Goal: Task Accomplishment & Management: Manage account settings

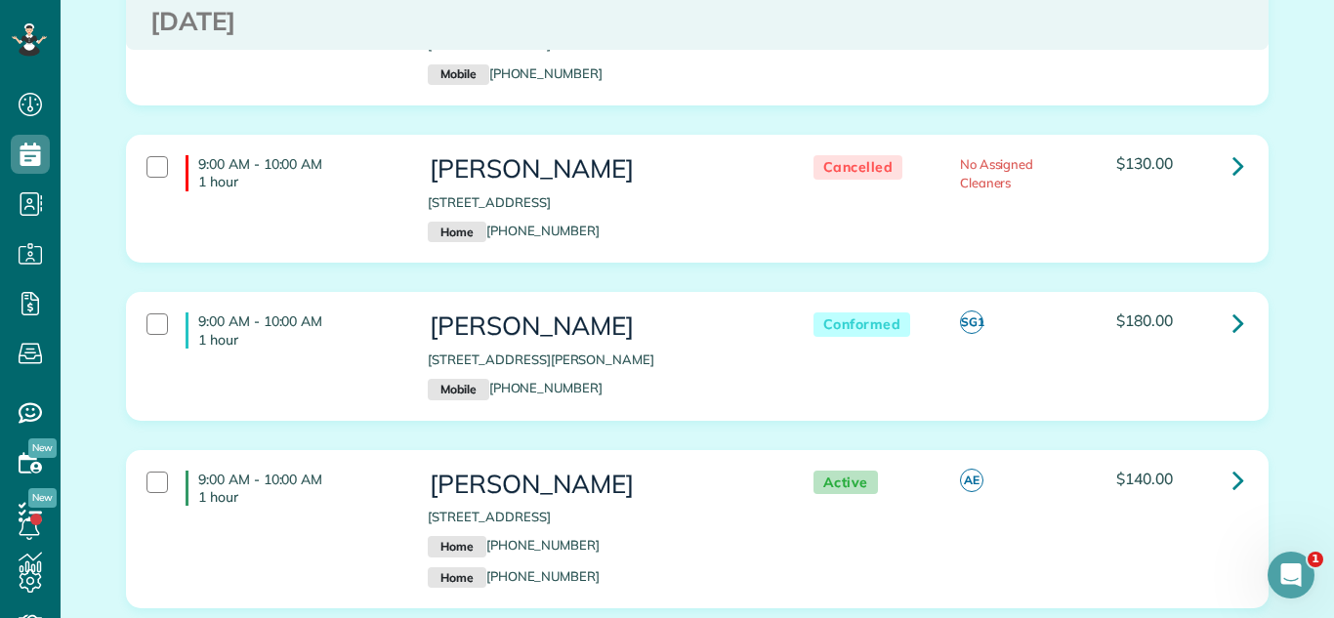
scroll to position [1524, 0]
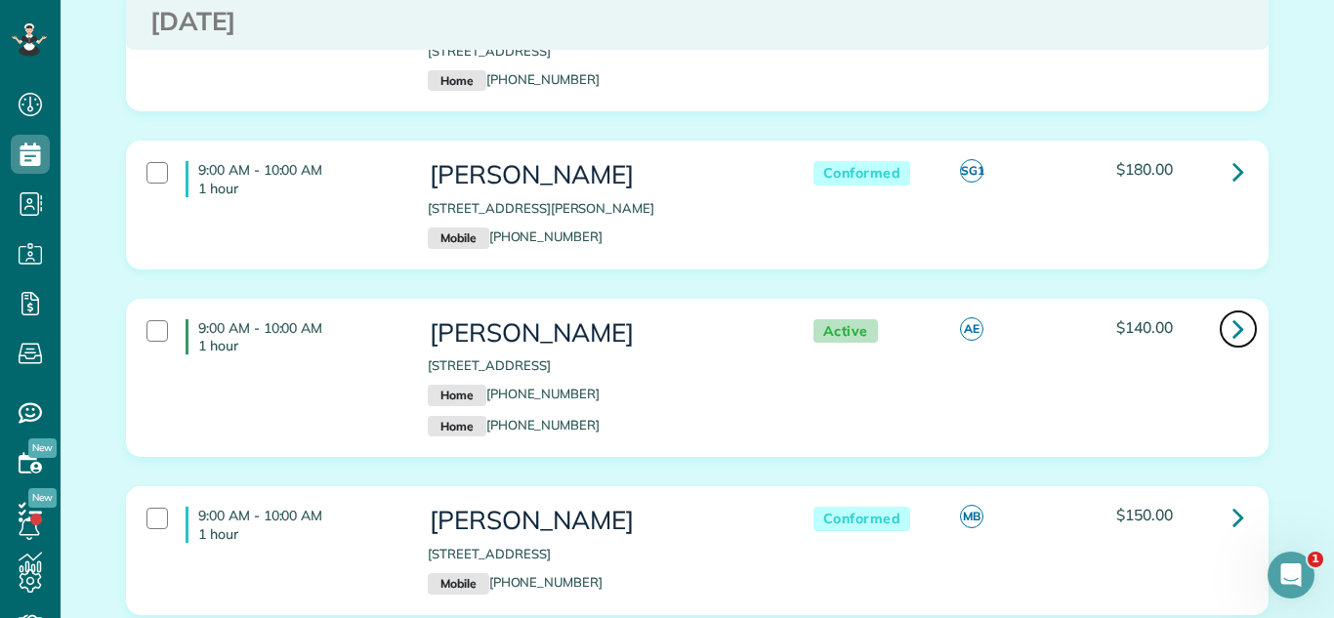
click at [1233, 328] on icon at bounding box center [1238, 328] width 12 height 34
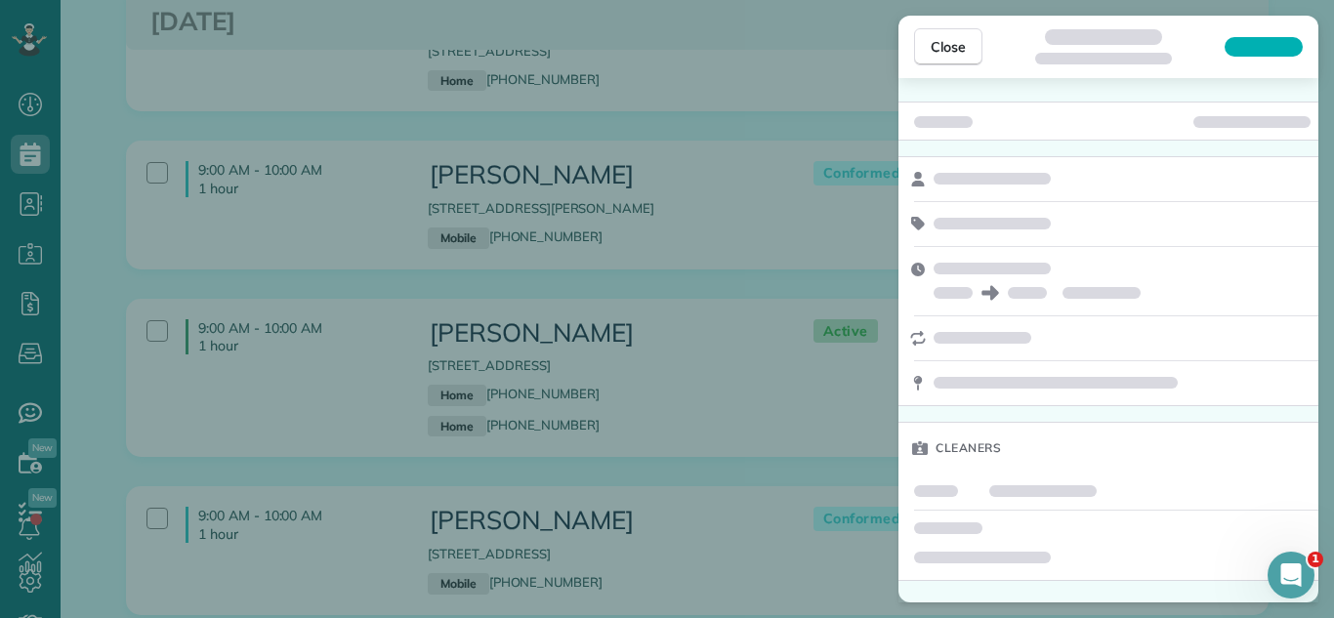
click at [1256, 124] on div at bounding box center [1251, 122] width 117 height 12
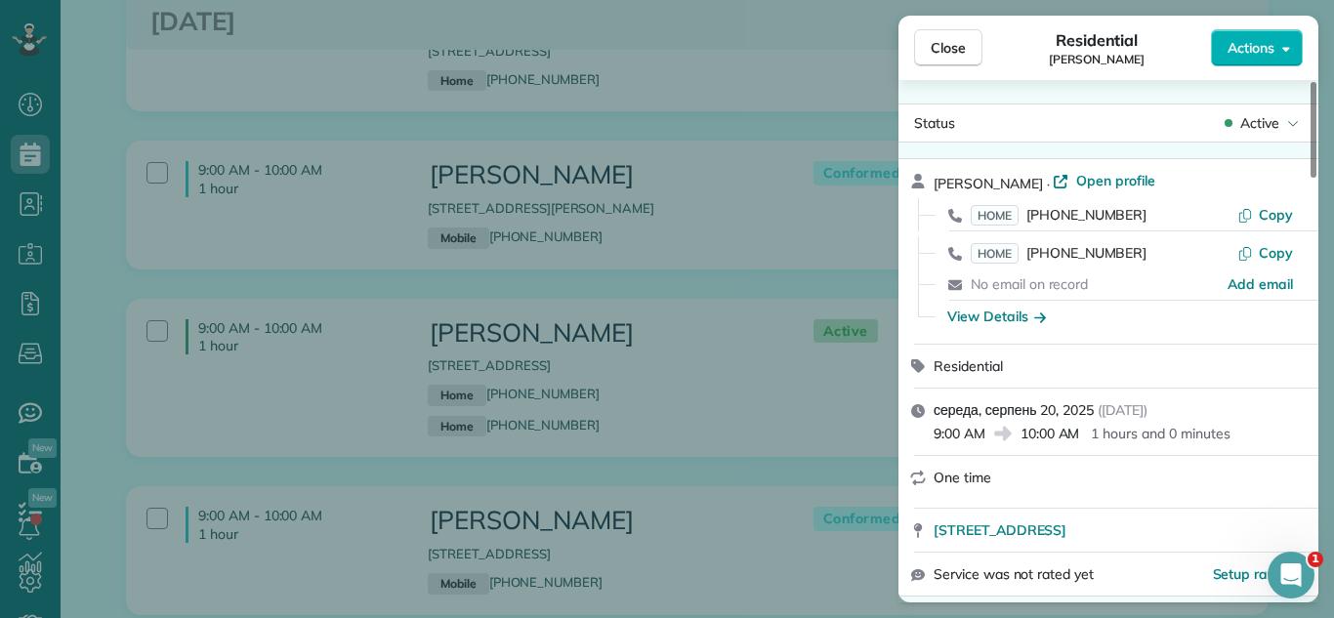
click at [1256, 124] on span "Active" at bounding box center [1259, 123] width 39 height 20
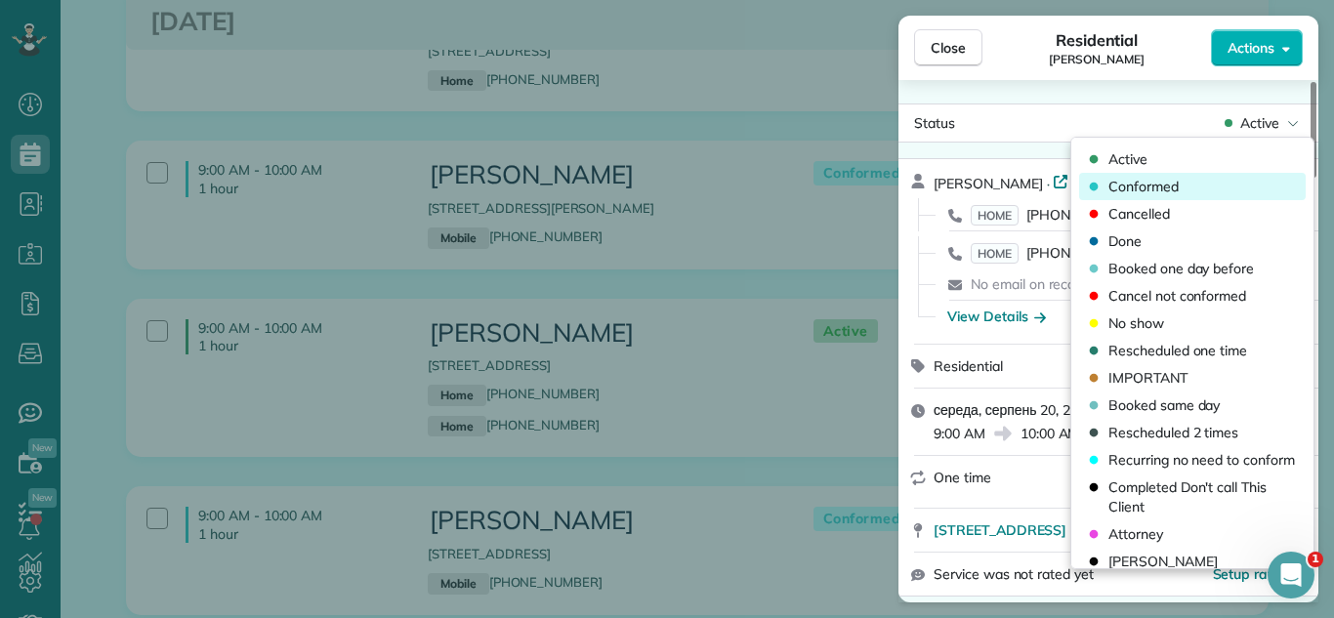
click at [1170, 183] on span "Conformed" at bounding box center [1143, 187] width 70 height 20
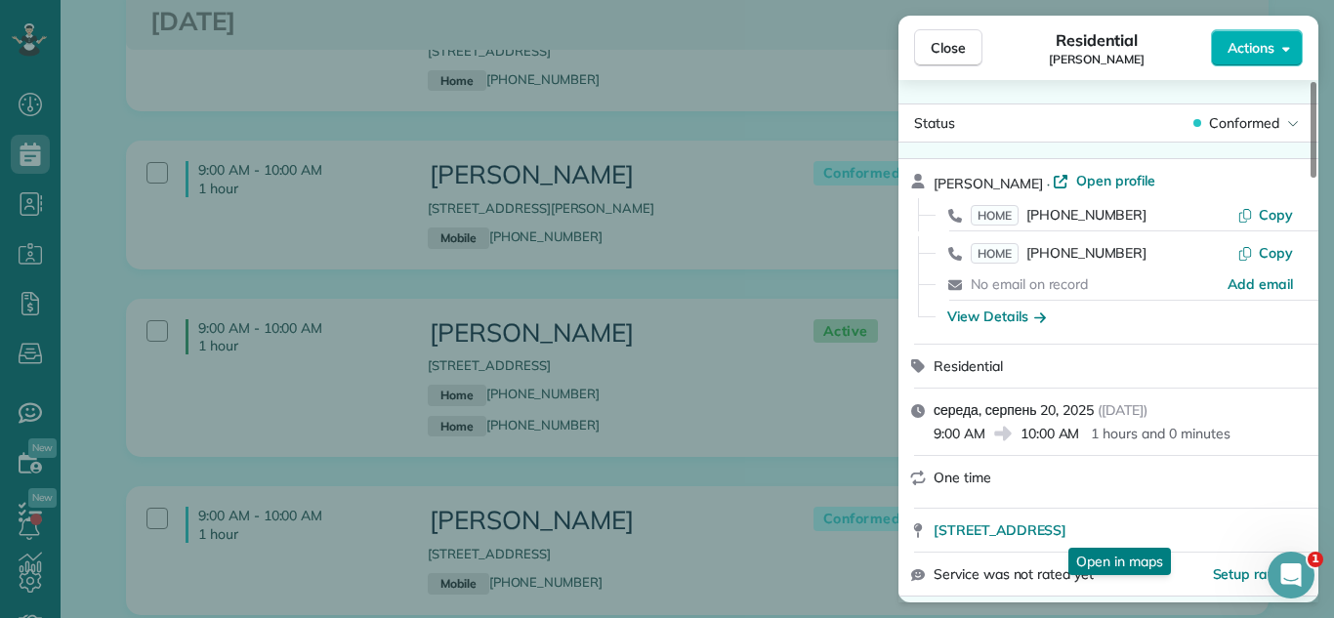
drag, startPoint x: 941, startPoint y: 36, endPoint x: 627, endPoint y: 237, distance: 373.2
click at [938, 40] on button "Close" at bounding box center [948, 47] width 68 height 37
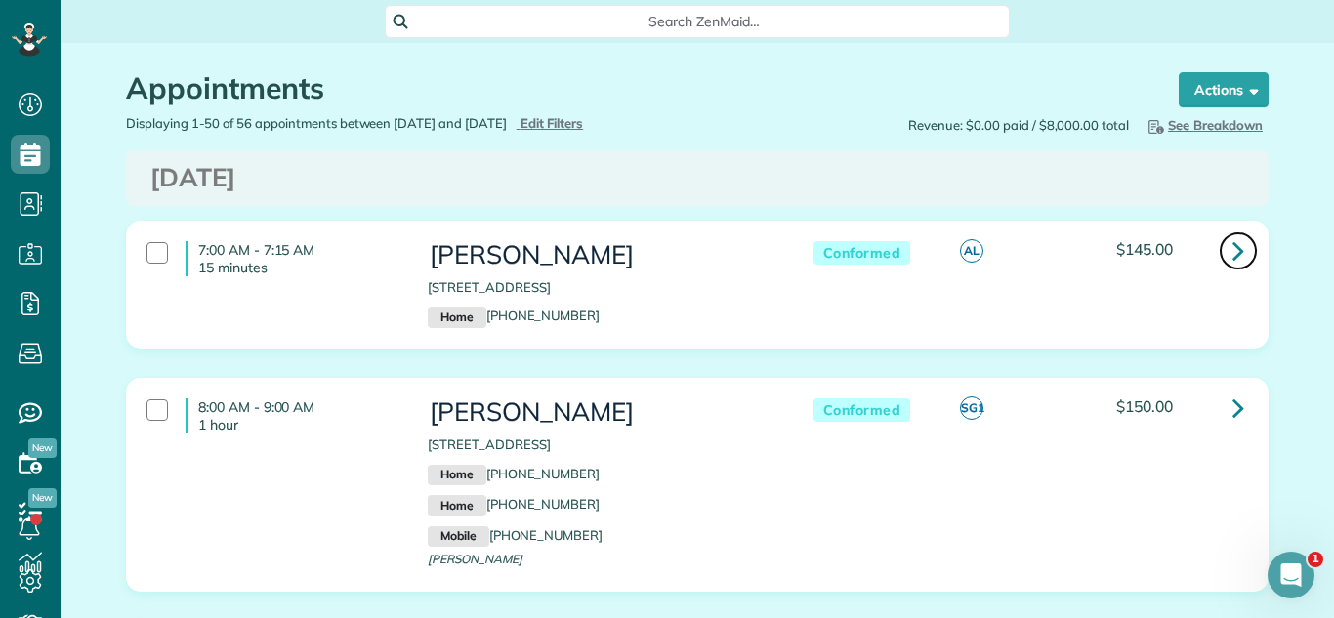
click at [1222, 242] on link at bounding box center [1238, 250] width 39 height 39
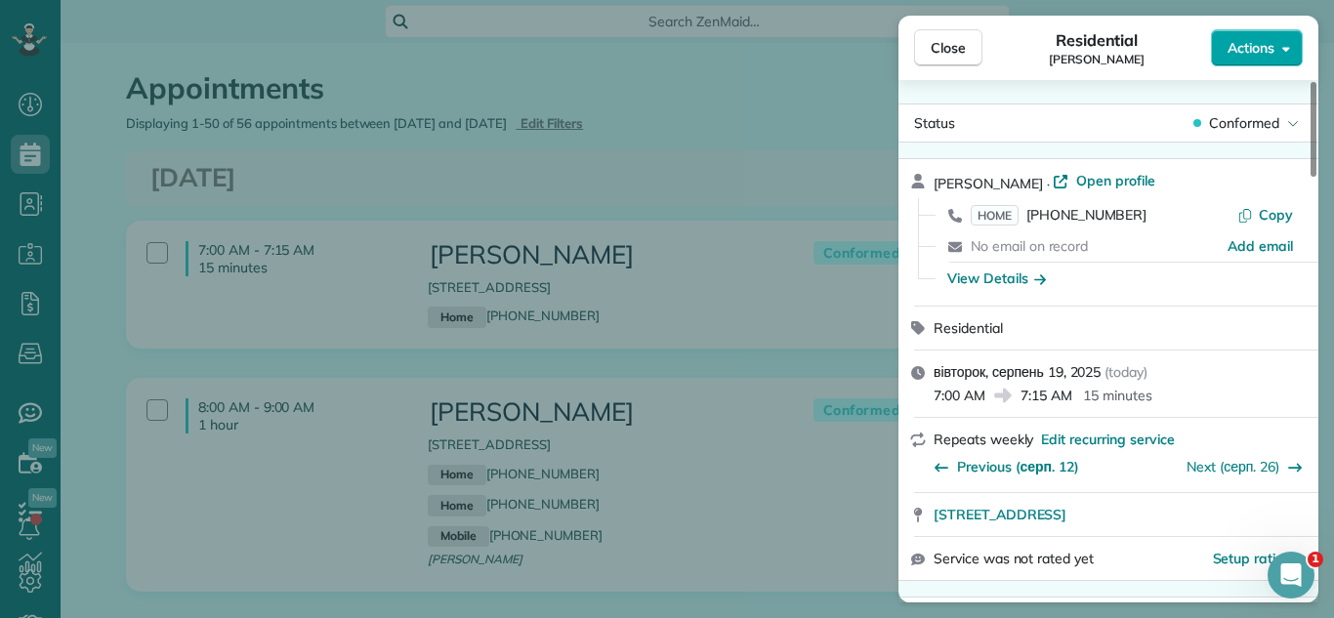
click at [1229, 35] on button "Actions" at bounding box center [1257, 47] width 92 height 37
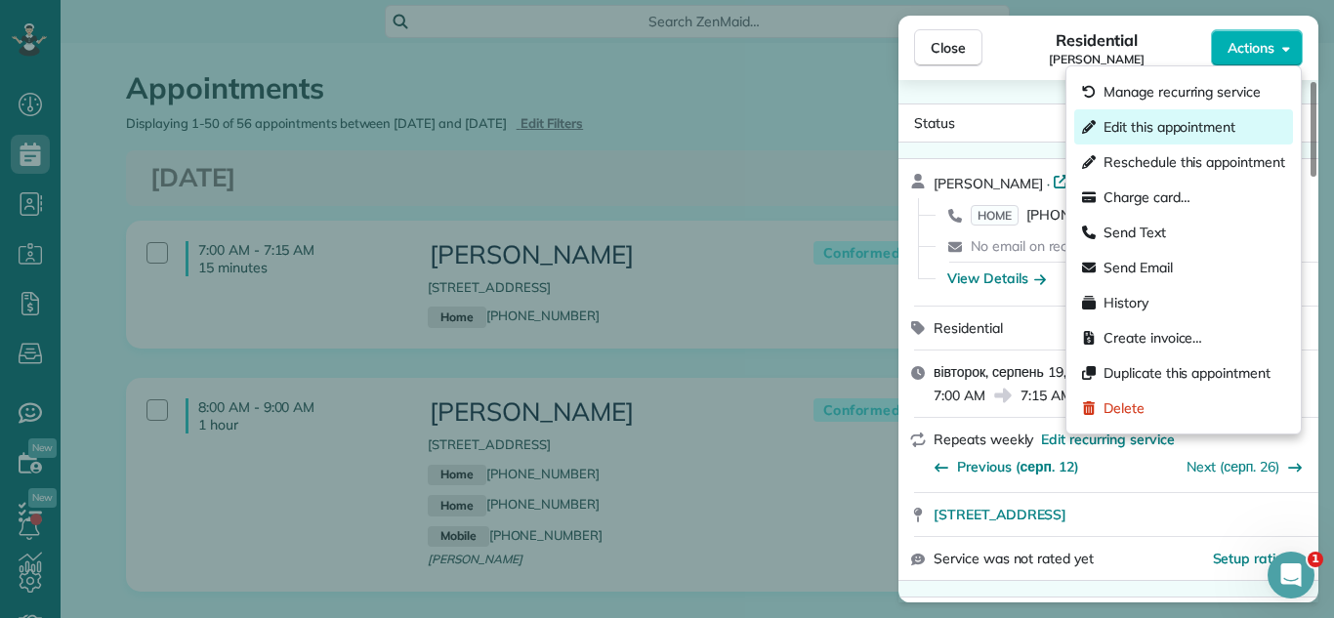
click at [1187, 119] on span "Edit this appointment" at bounding box center [1169, 127] width 132 height 20
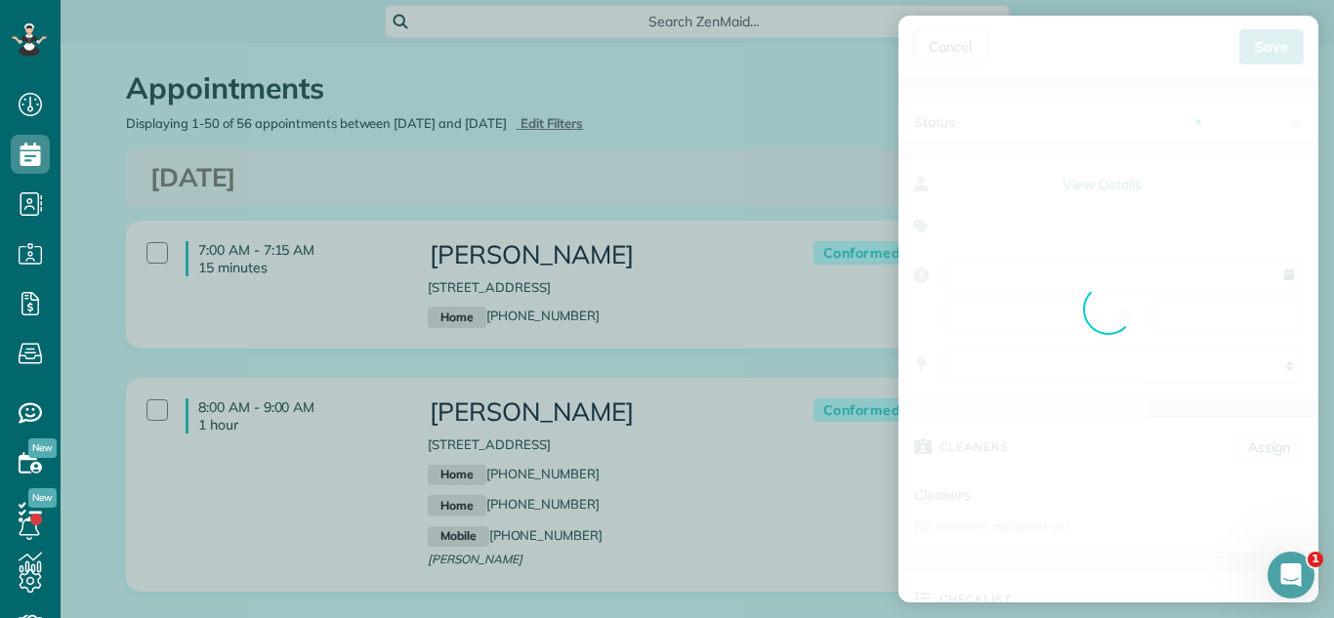
type input "**********"
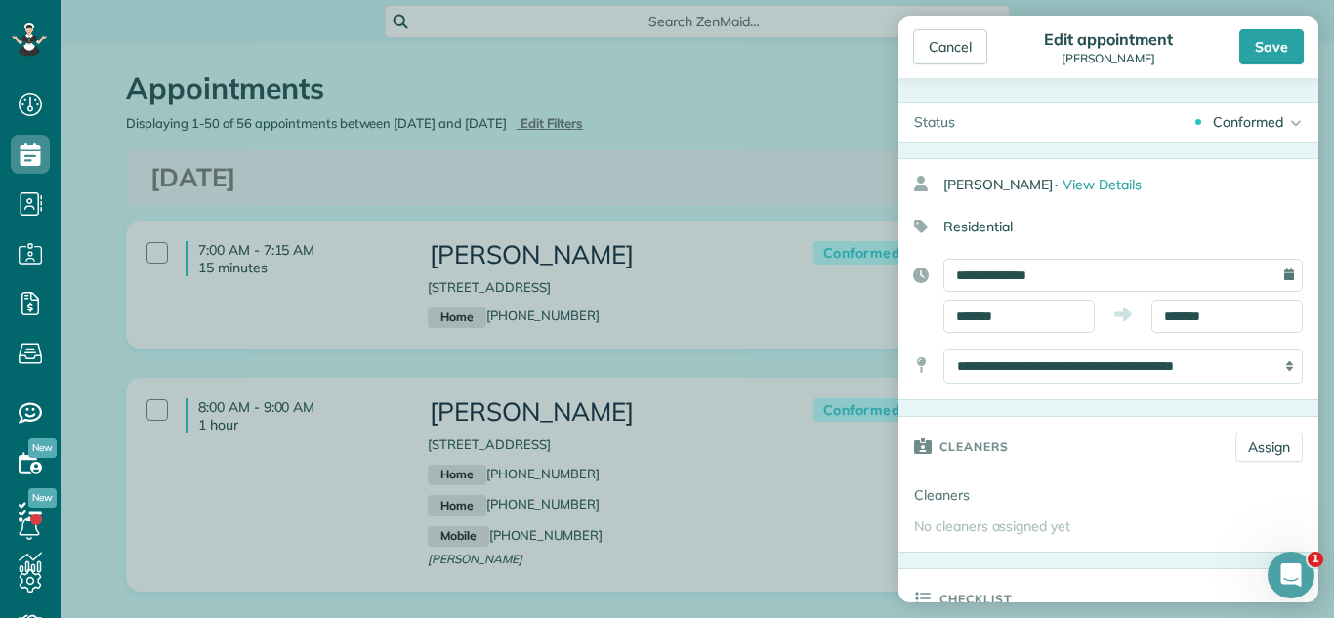
drag, startPoint x: 1265, startPoint y: 113, endPoint x: 1202, endPoint y: 152, distance: 74.5
click at [1263, 116] on div "Conformed" at bounding box center [1248, 122] width 70 height 20
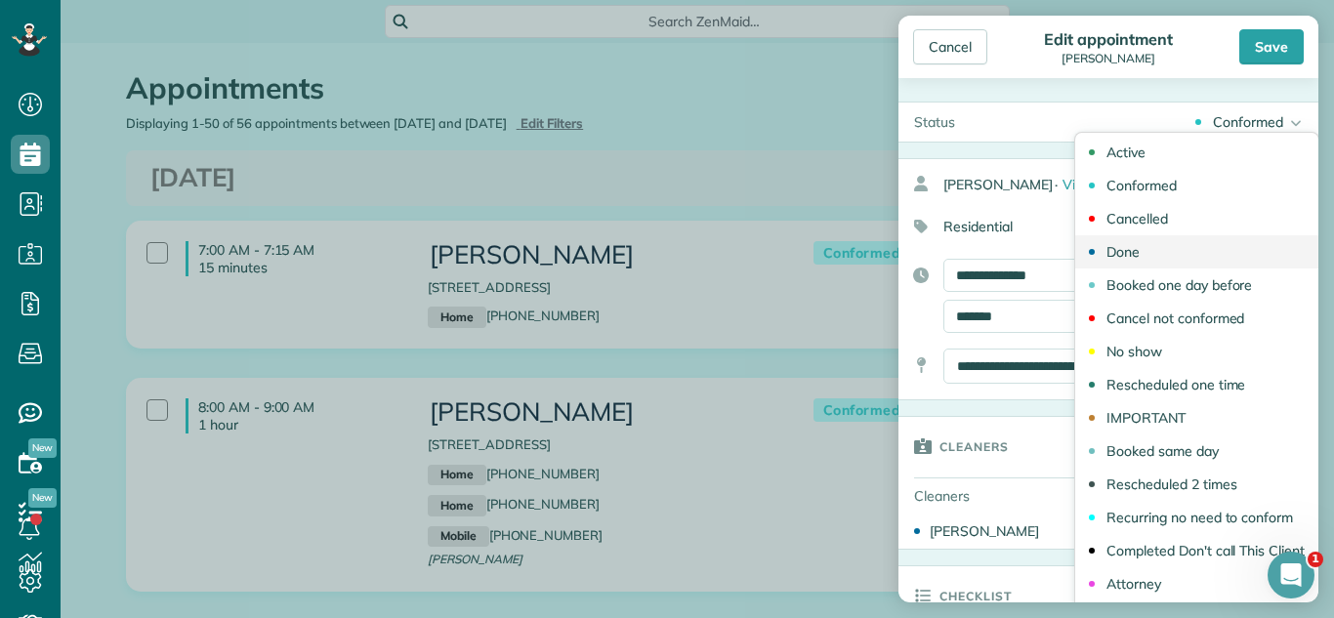
click at [1117, 252] on div "Done" at bounding box center [1122, 252] width 33 height 14
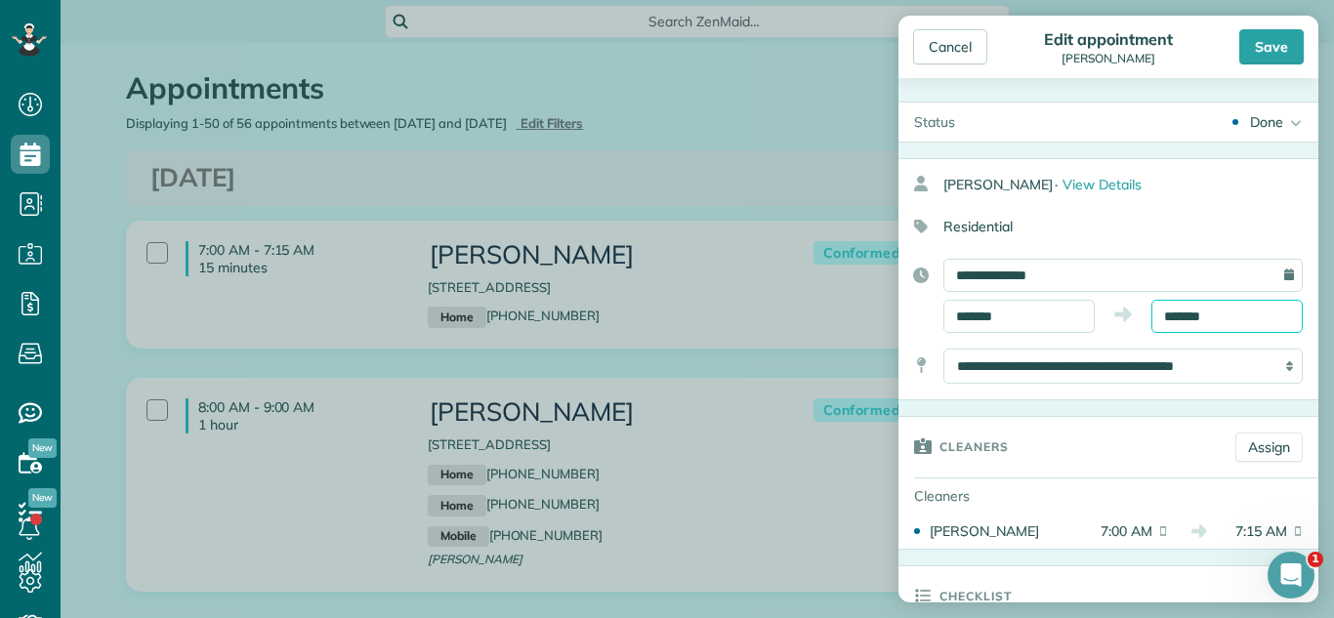
click at [1240, 305] on input "*******" at bounding box center [1226, 316] width 151 height 33
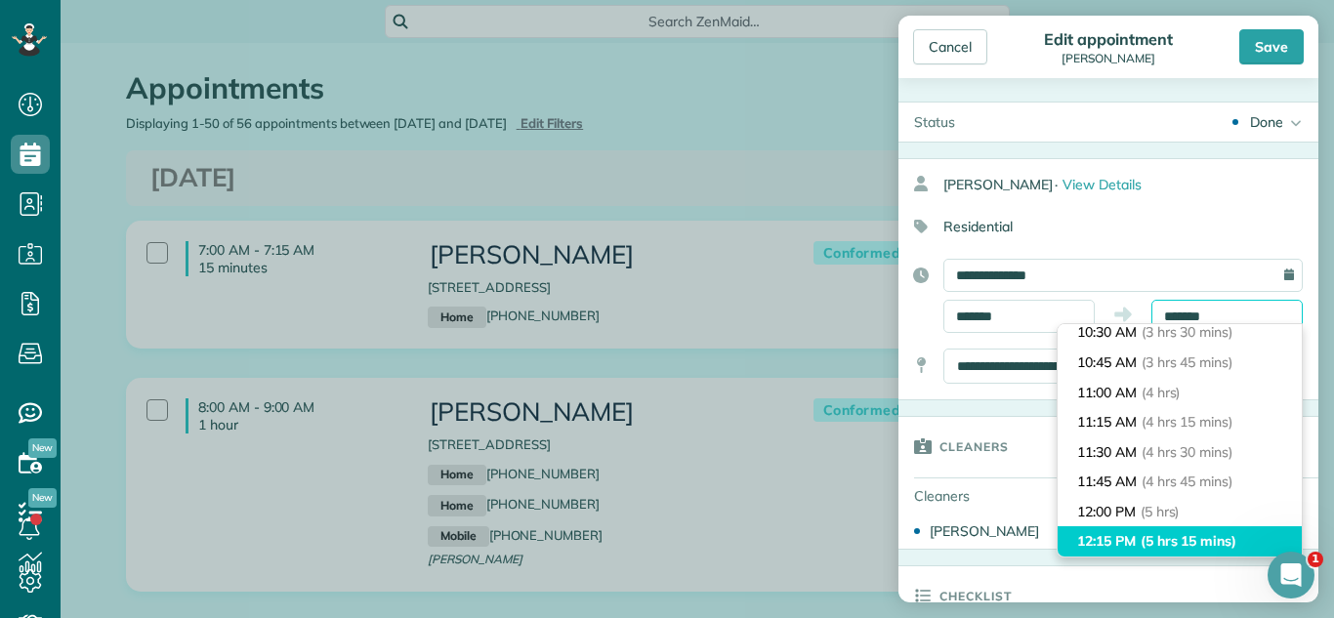
scroll to position [443, 0]
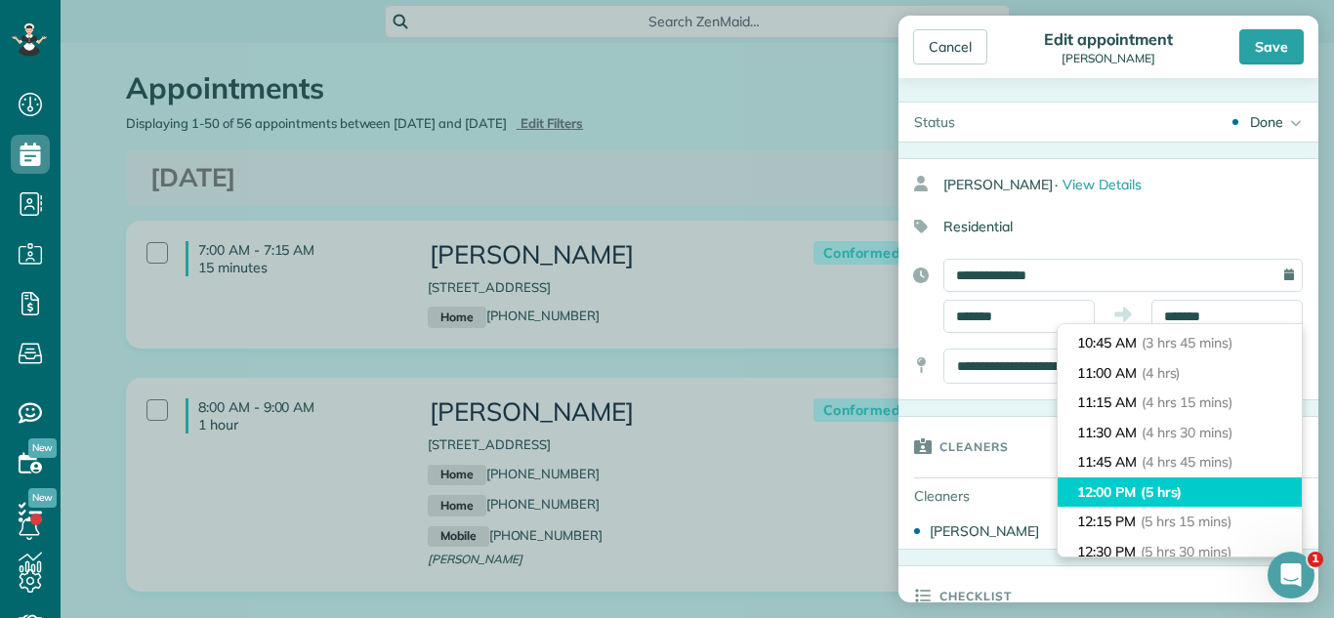
type input "********"
click at [1202, 495] on li "12:00 PM (5 hrs)" at bounding box center [1179, 492] width 244 height 30
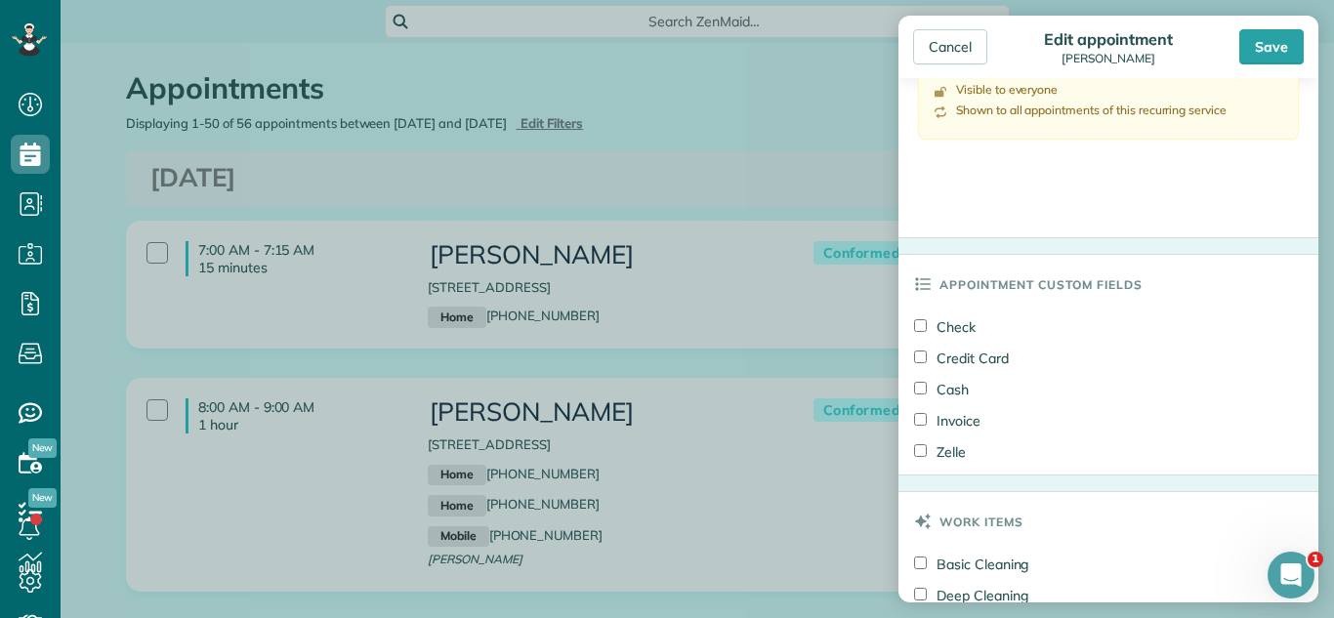
scroll to position [1227, 0]
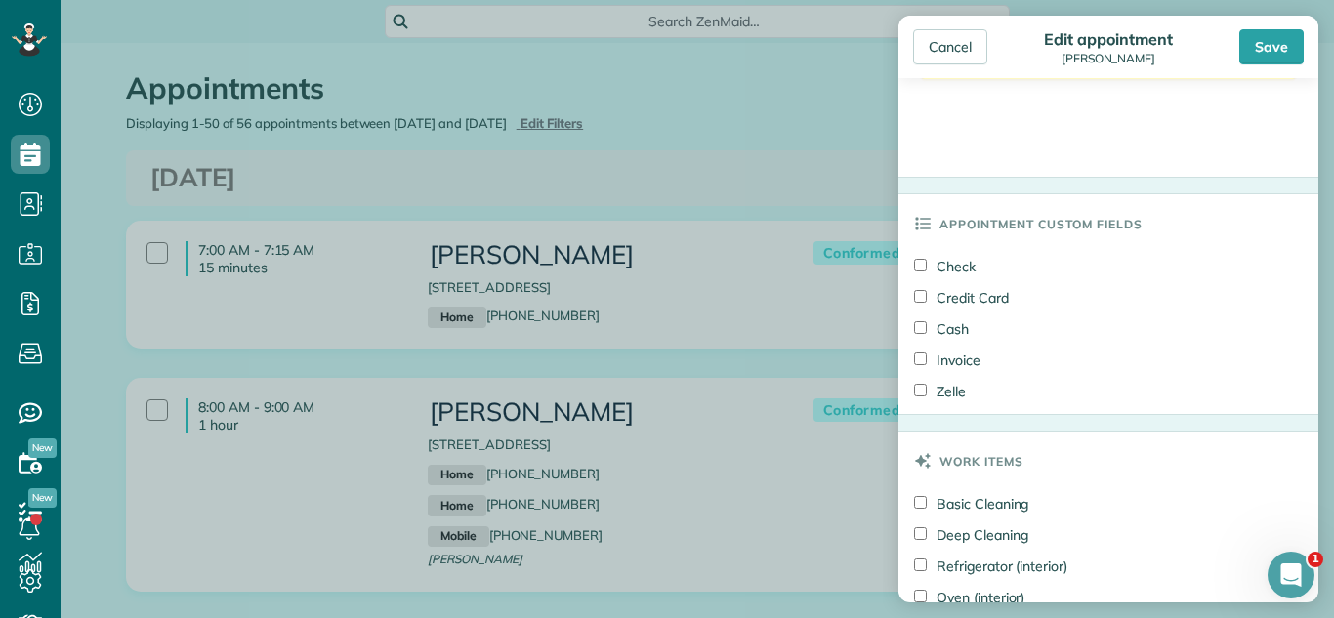
click at [938, 263] on label "Check" at bounding box center [945, 267] width 62 height 20
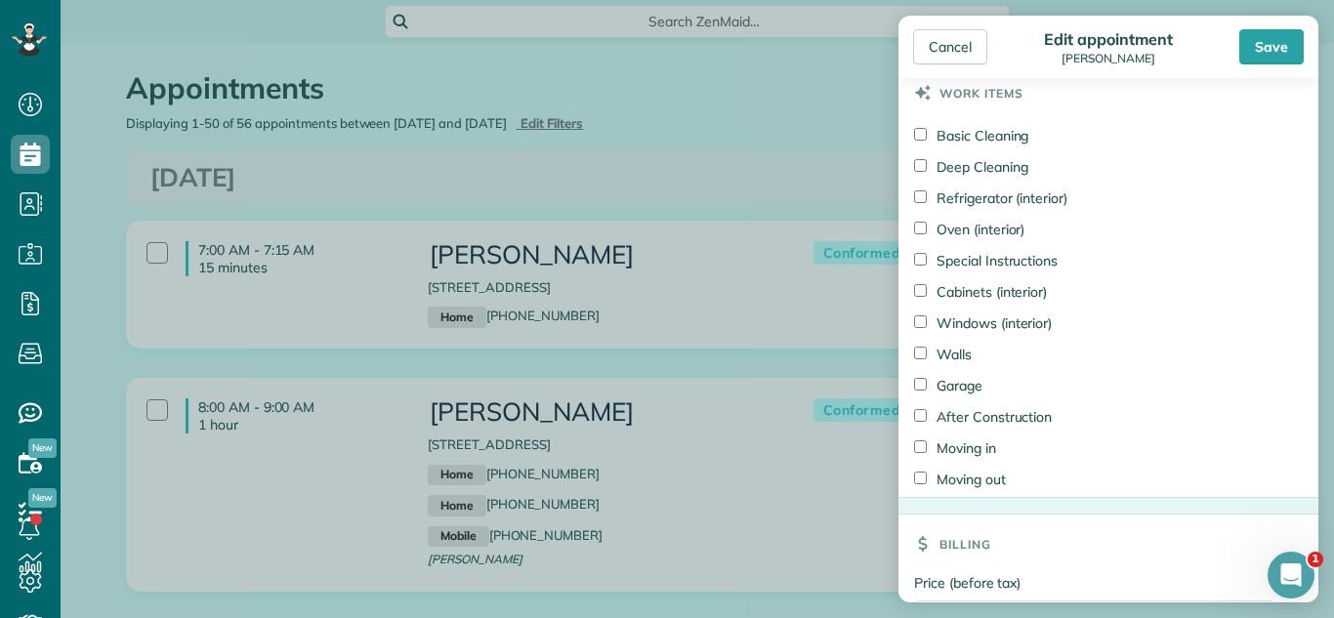
scroll to position [1772, 0]
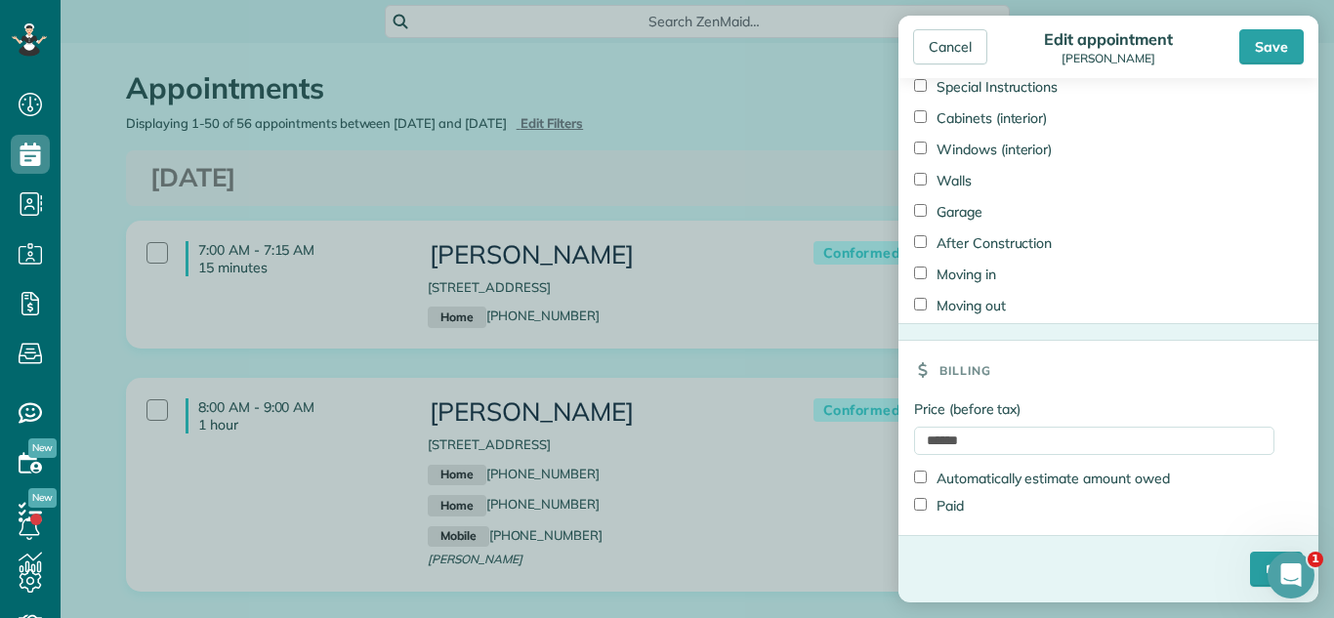
click at [945, 503] on label "Paid" at bounding box center [939, 506] width 50 height 20
click at [1256, 563] on input "****" at bounding box center [1276, 569] width 53 height 35
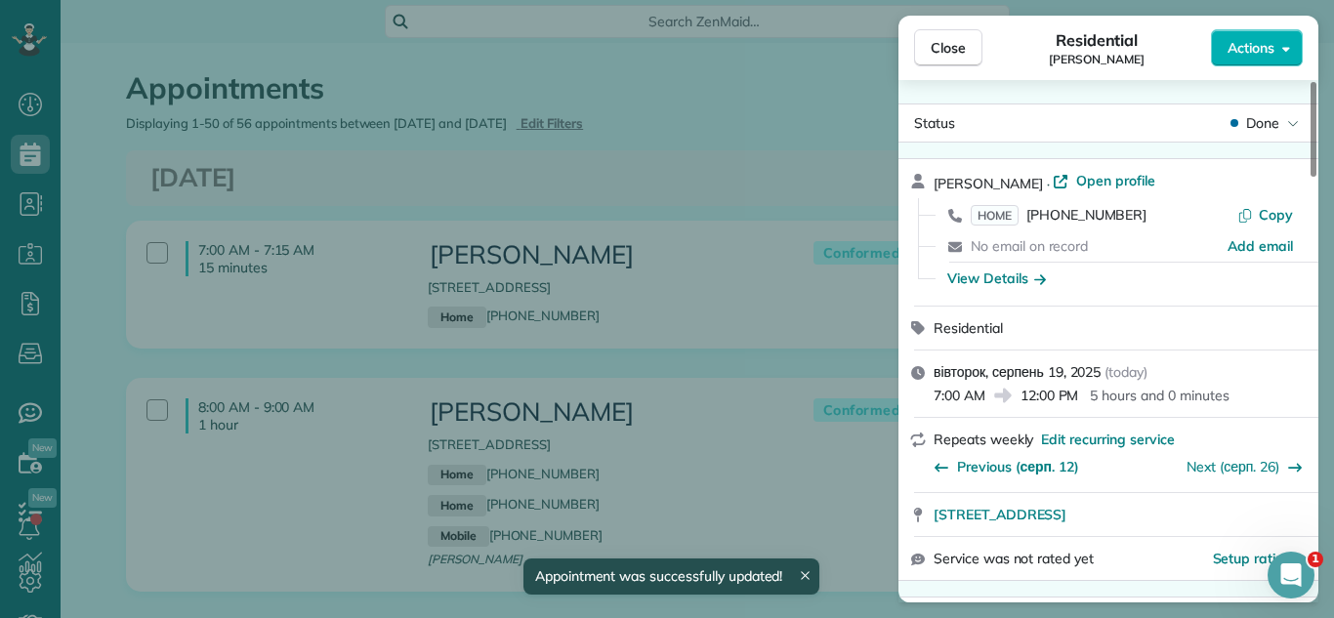
drag, startPoint x: 947, startPoint y: 45, endPoint x: 729, endPoint y: 269, distance: 312.8
click at [946, 46] on span "Close" at bounding box center [948, 48] width 35 height 20
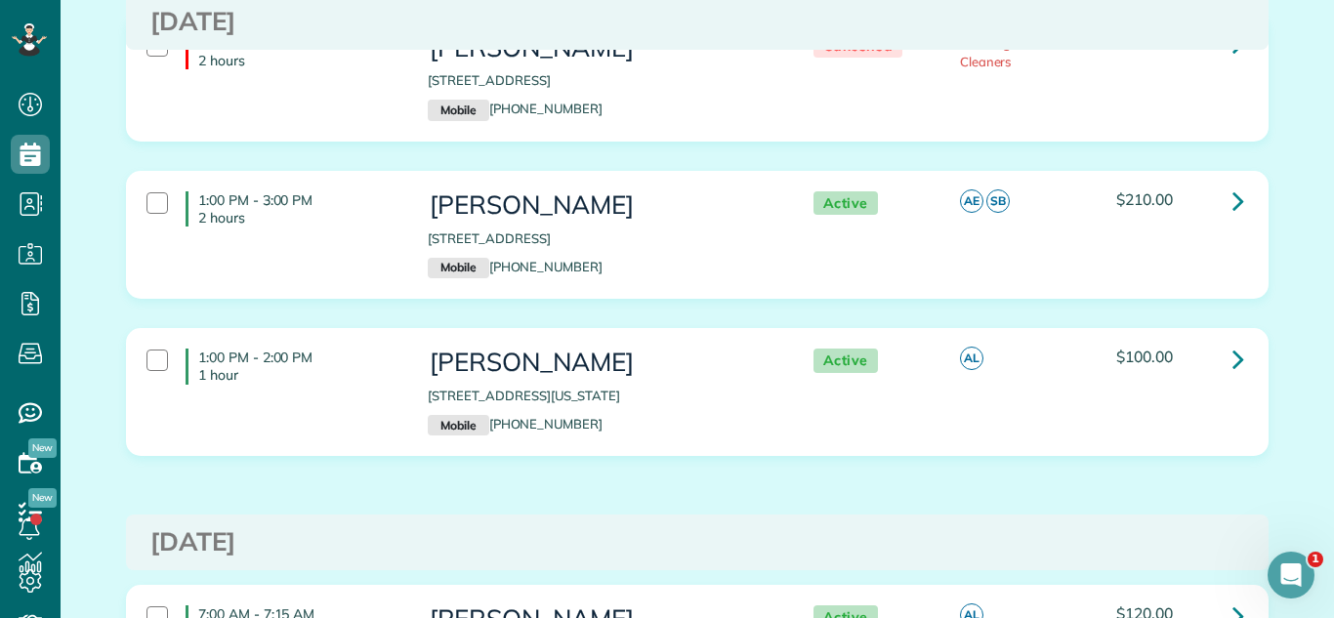
scroll to position [4214, 0]
